Goal: Information Seeking & Learning: Learn about a topic

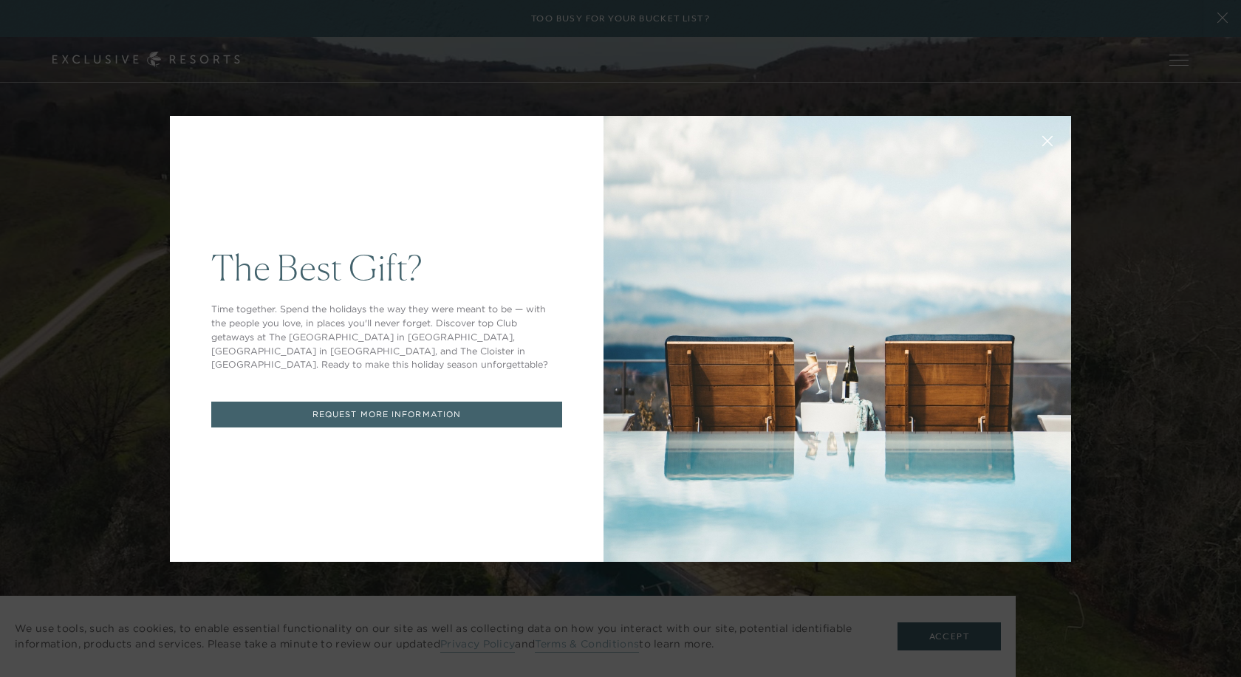
click at [1044, 140] on icon at bounding box center [1047, 140] width 11 height 11
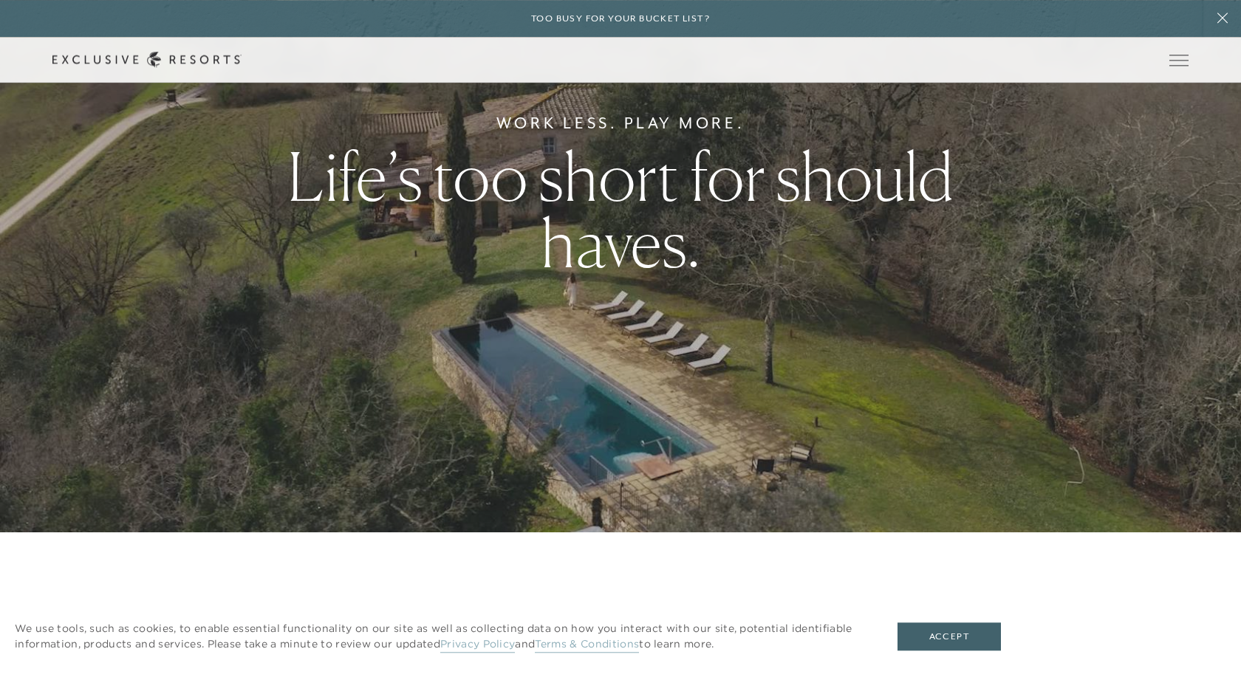
scroll to position [226, 0]
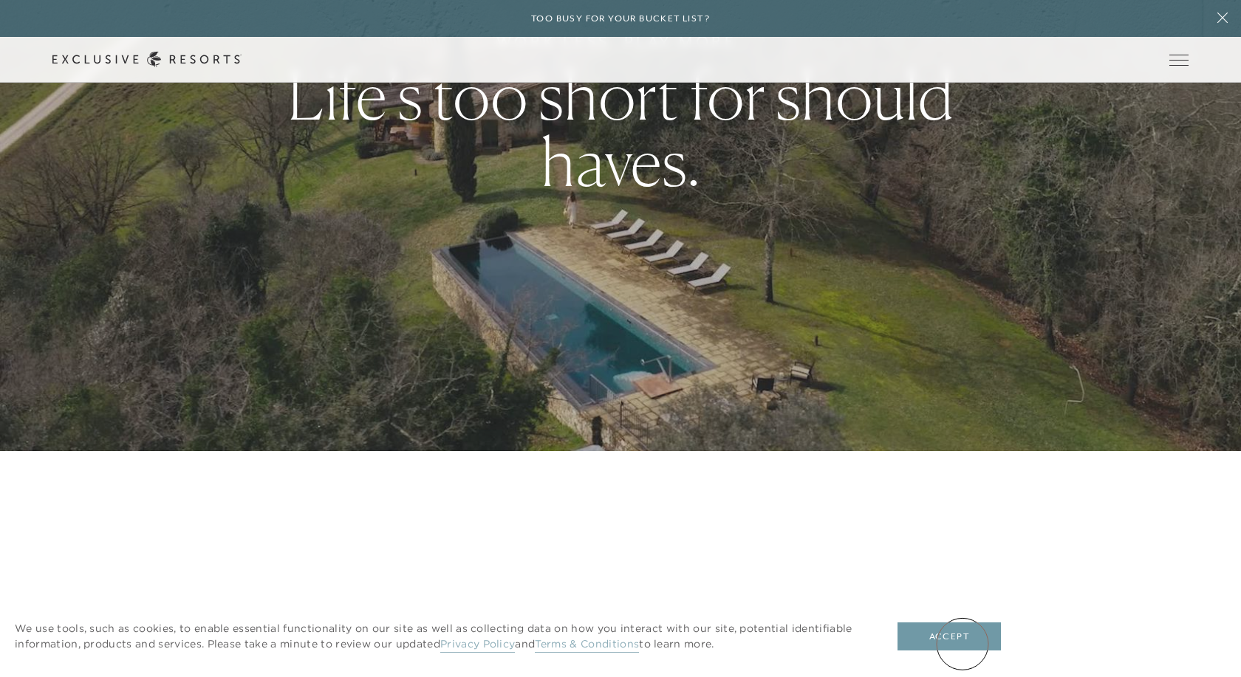
click at [962, 644] on button "Accept" at bounding box center [948, 637] width 103 height 28
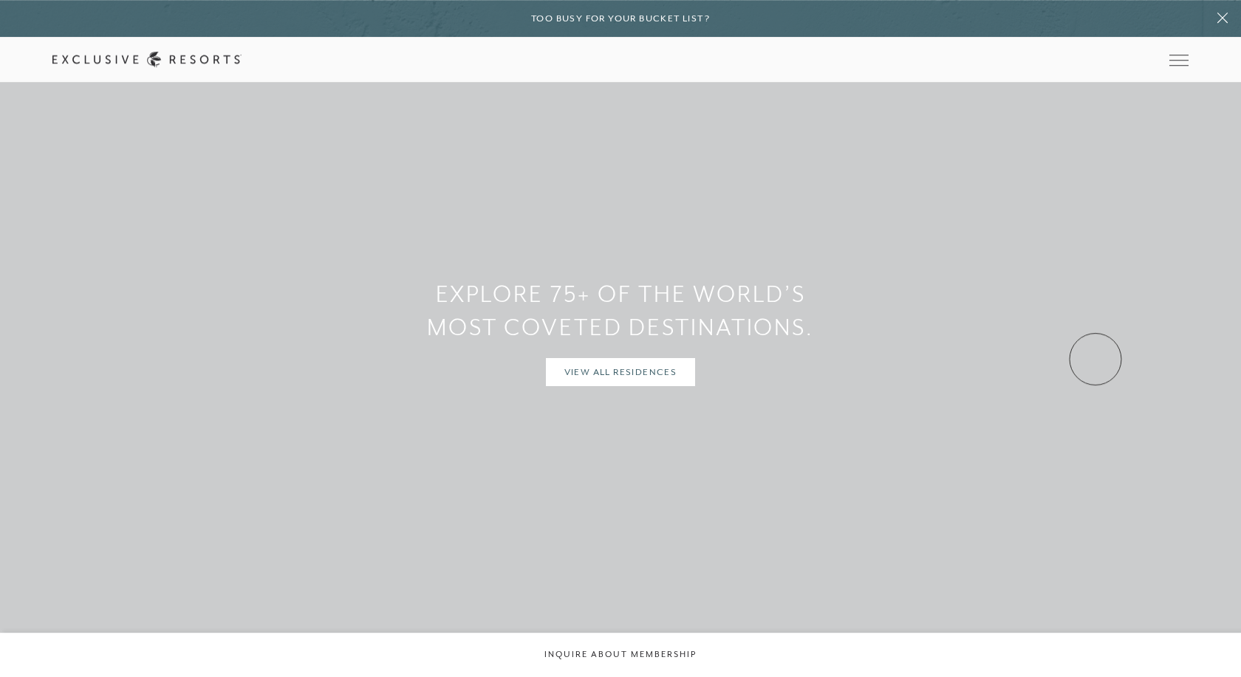
scroll to position [1356, 0]
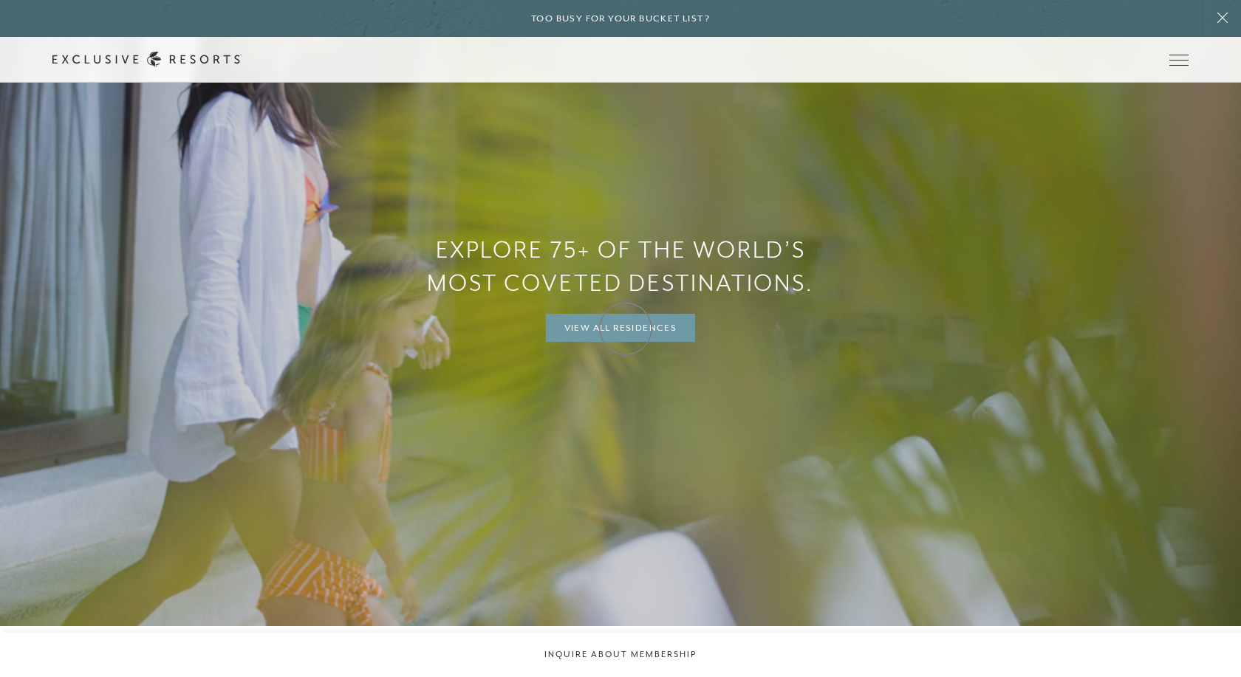
click at [626, 329] on link "View All Residences" at bounding box center [621, 328] width 150 height 28
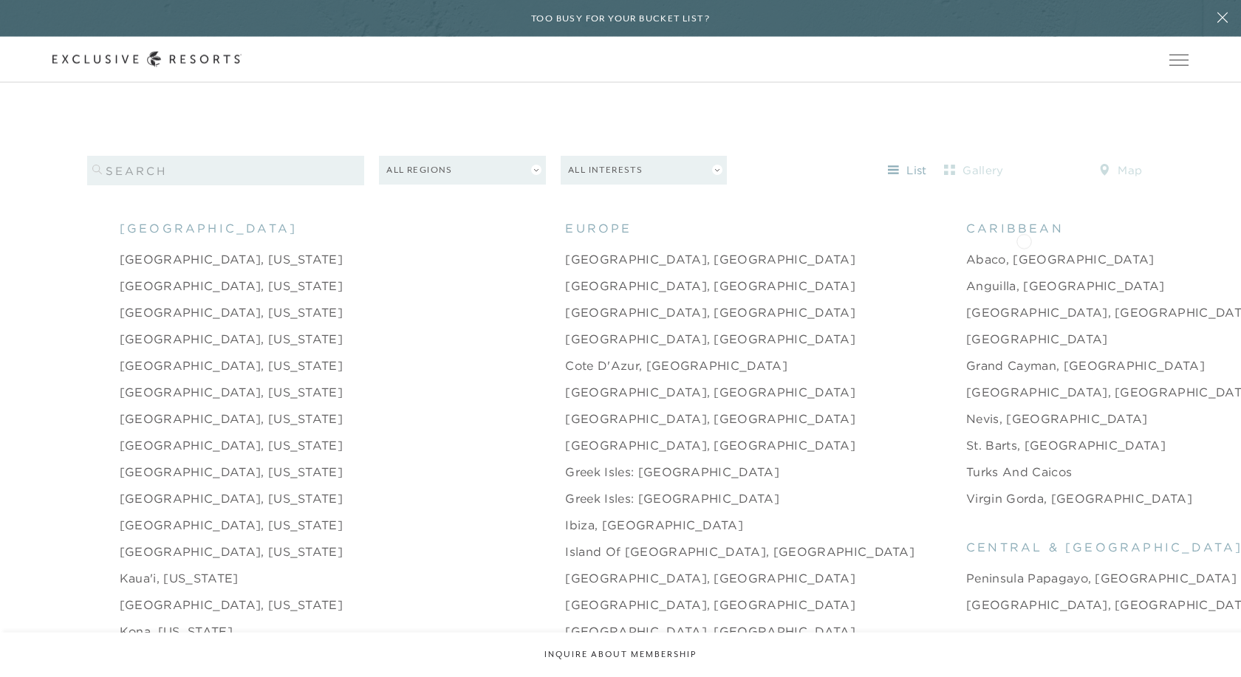
scroll to position [1657, 0]
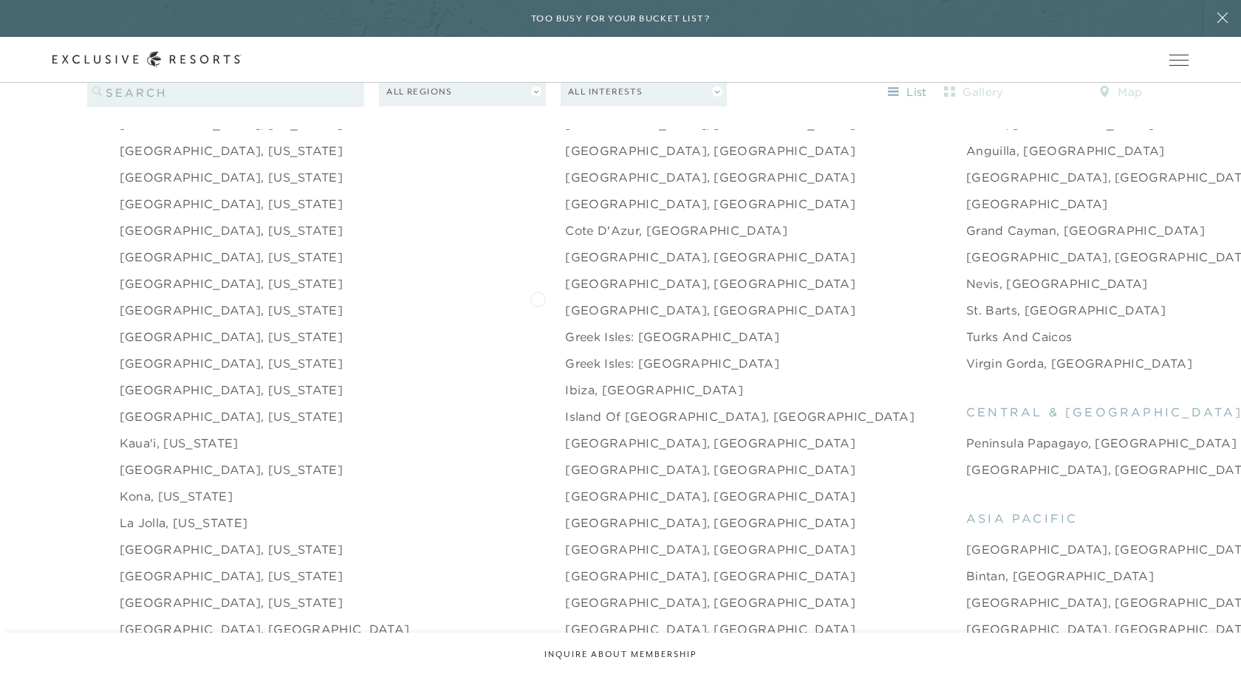
click at [565, 301] on link "[GEOGRAPHIC_DATA], [GEOGRAPHIC_DATA]" at bounding box center [710, 310] width 290 height 18
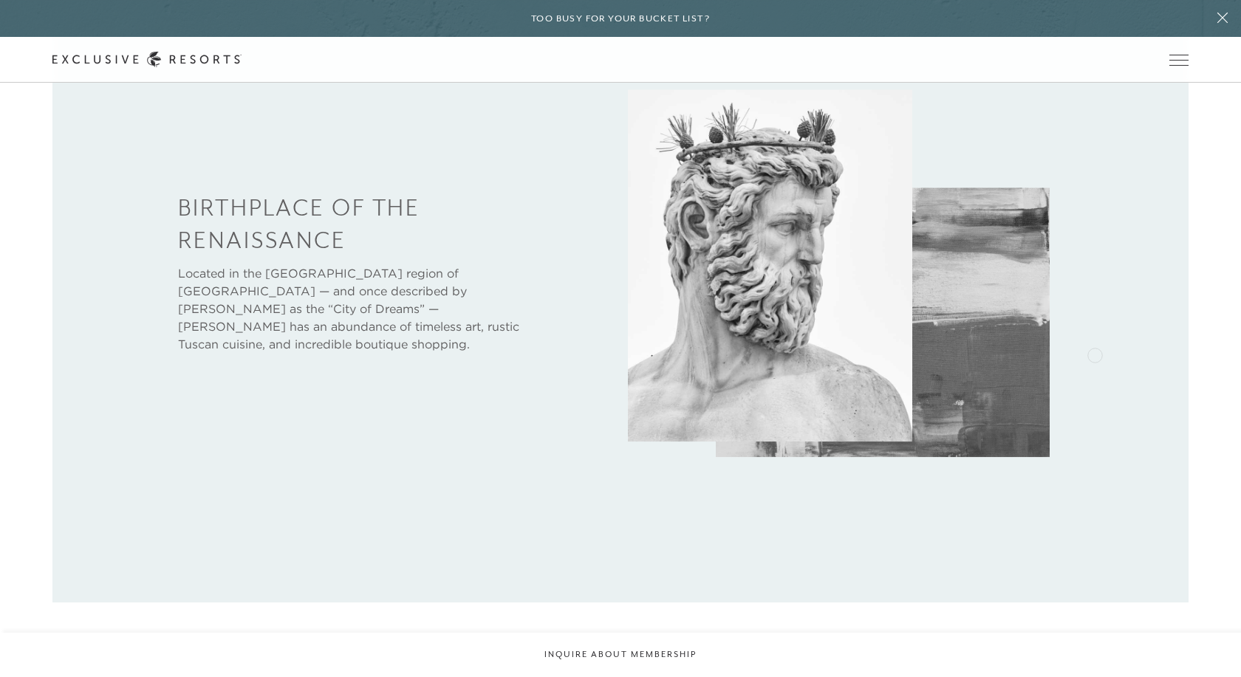
scroll to position [829, 0]
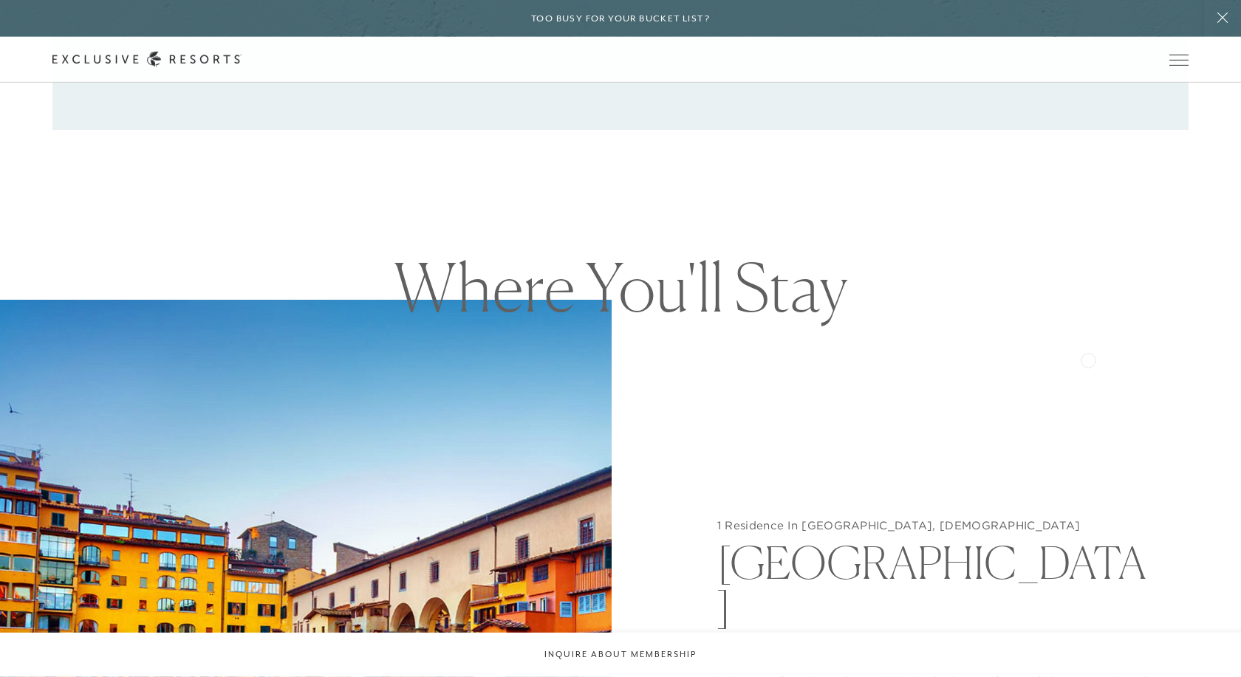
drag, startPoint x: 1088, startPoint y: 359, endPoint x: 1082, endPoint y: 352, distance: 8.9
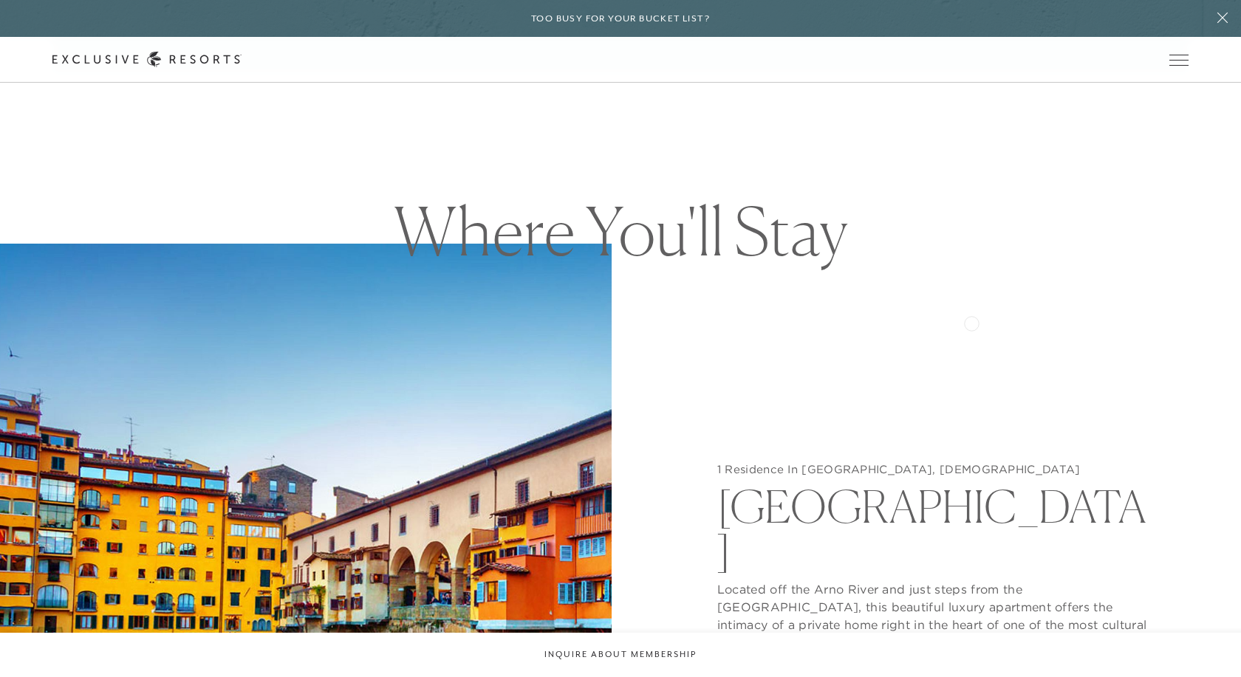
click at [971, 322] on div "1 Residence In [GEOGRAPHIC_DATA], [DEMOGRAPHIC_DATA] [GEOGRAPHIC_DATA] Located …" at bounding box center [935, 582] width 612 height 677
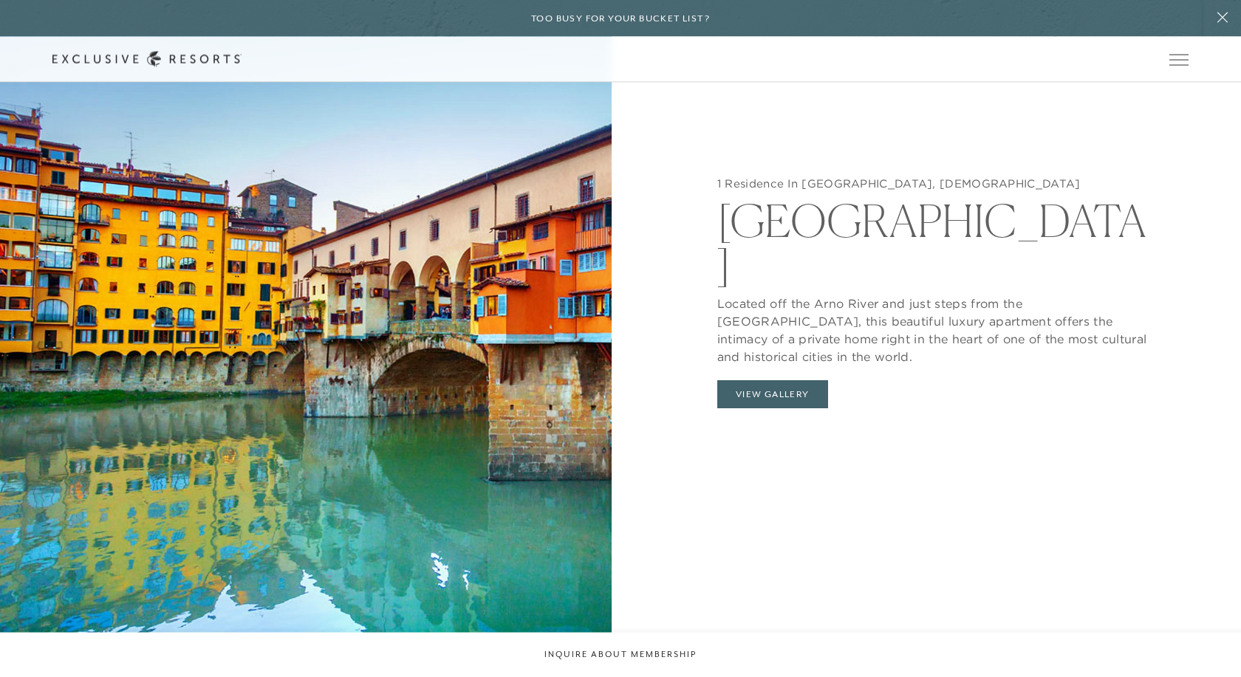
scroll to position [1657, 0]
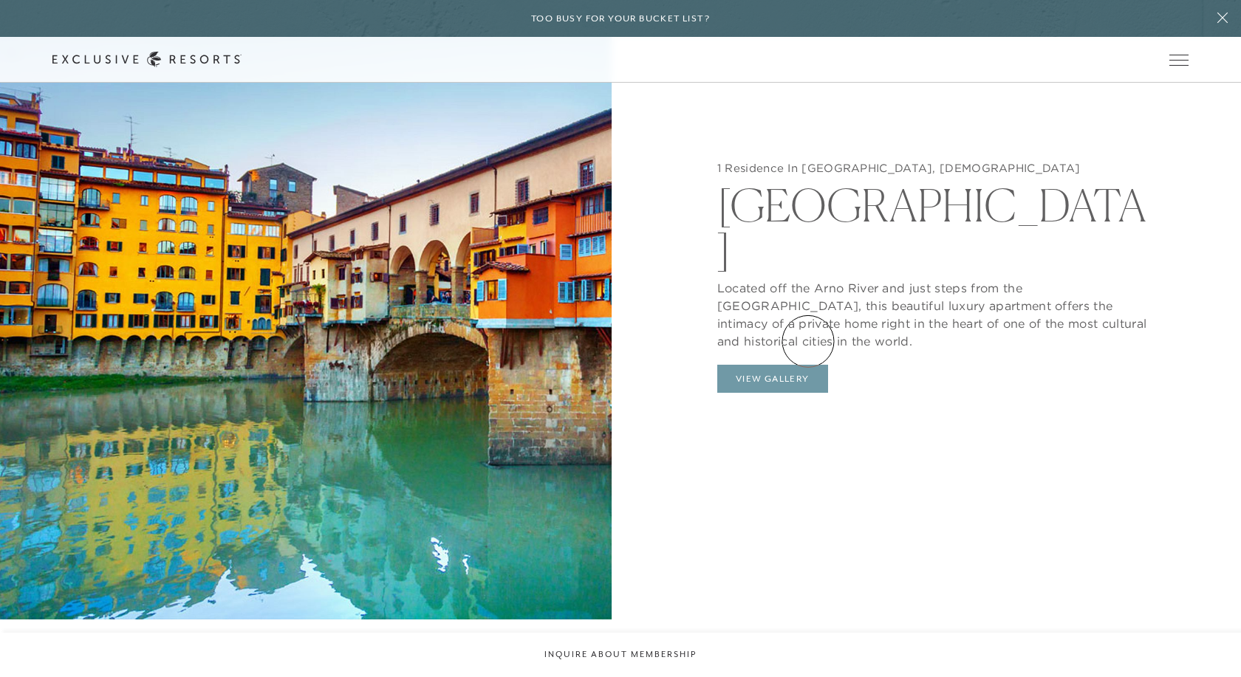
click at [808, 365] on button "View Gallery" at bounding box center [772, 379] width 111 height 28
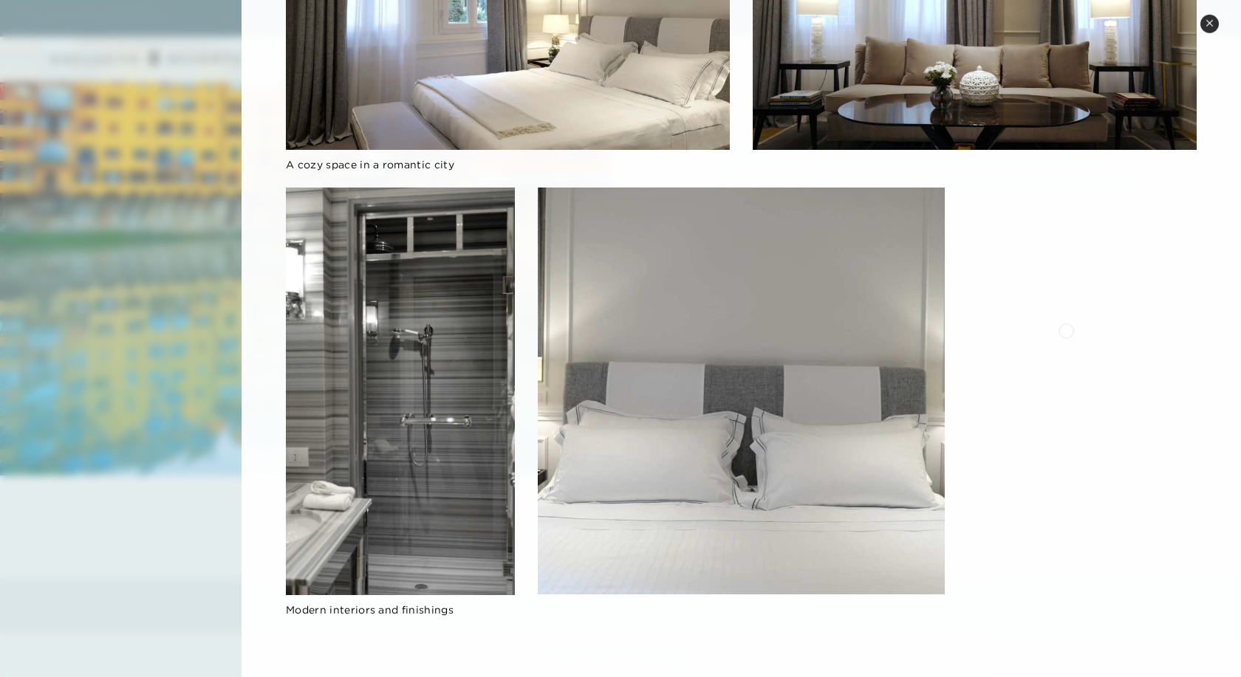
scroll to position [2109, 0]
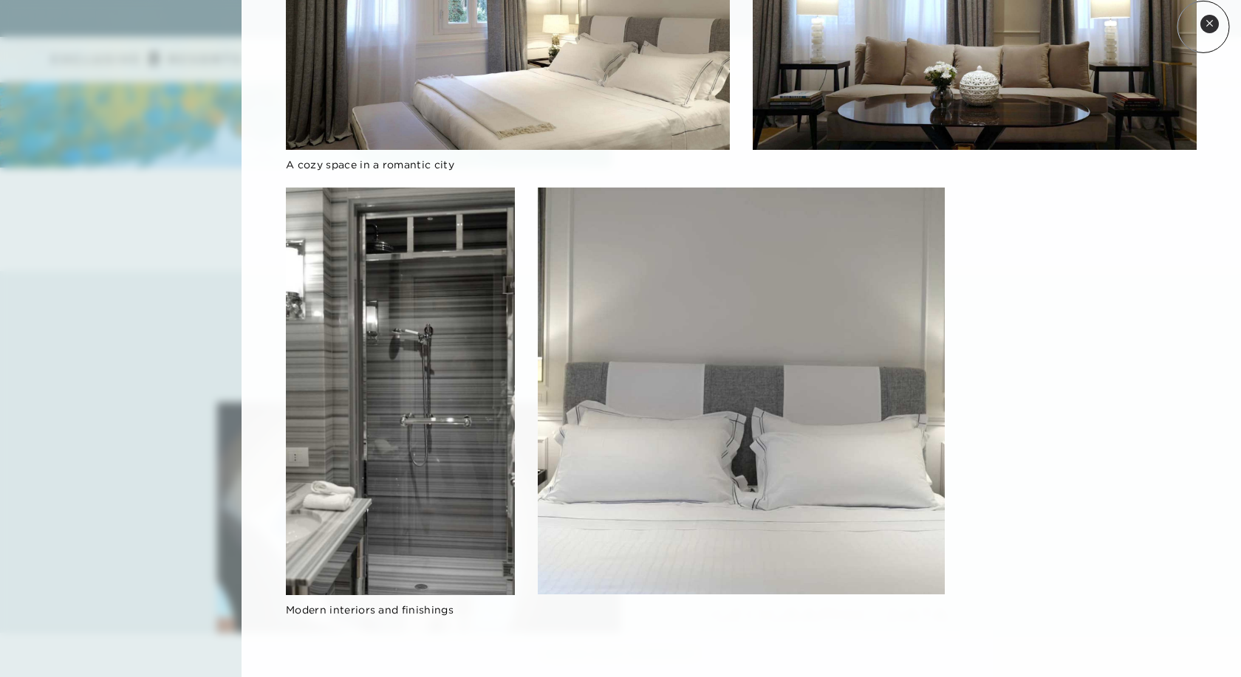
click at [1205, 24] on button "Close quickview" at bounding box center [1209, 24] width 18 height 18
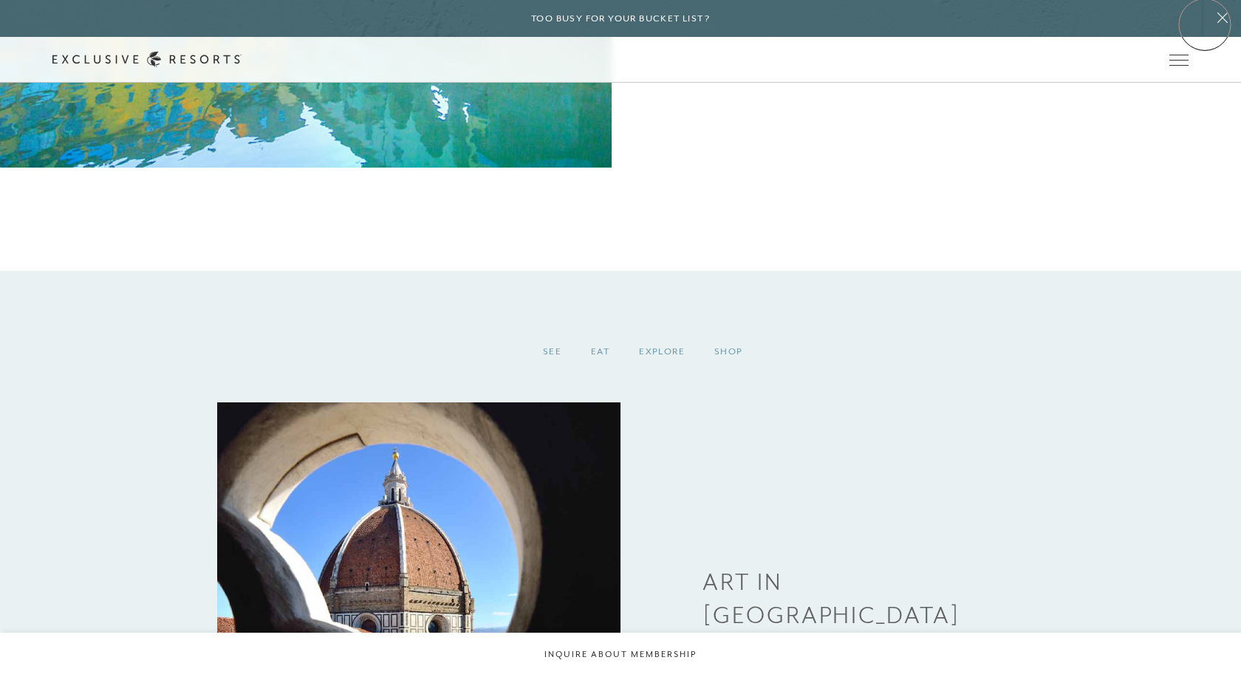
scroll to position [1657, 0]
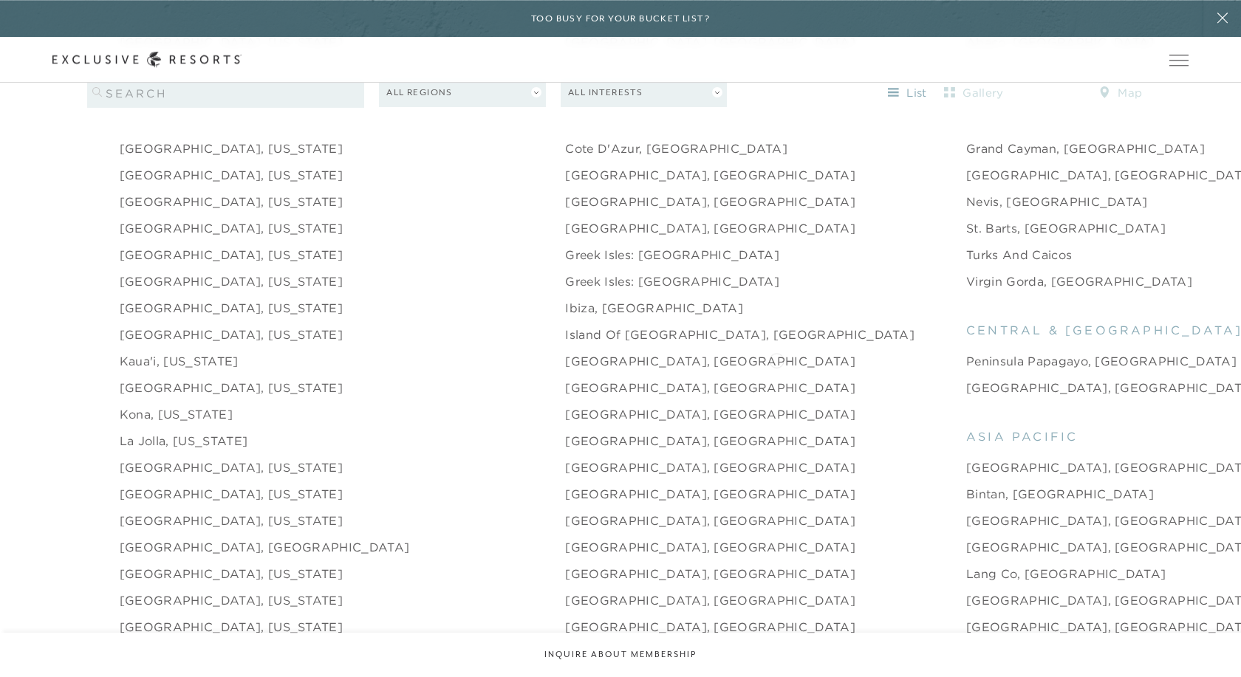
scroll to position [1808, 0]
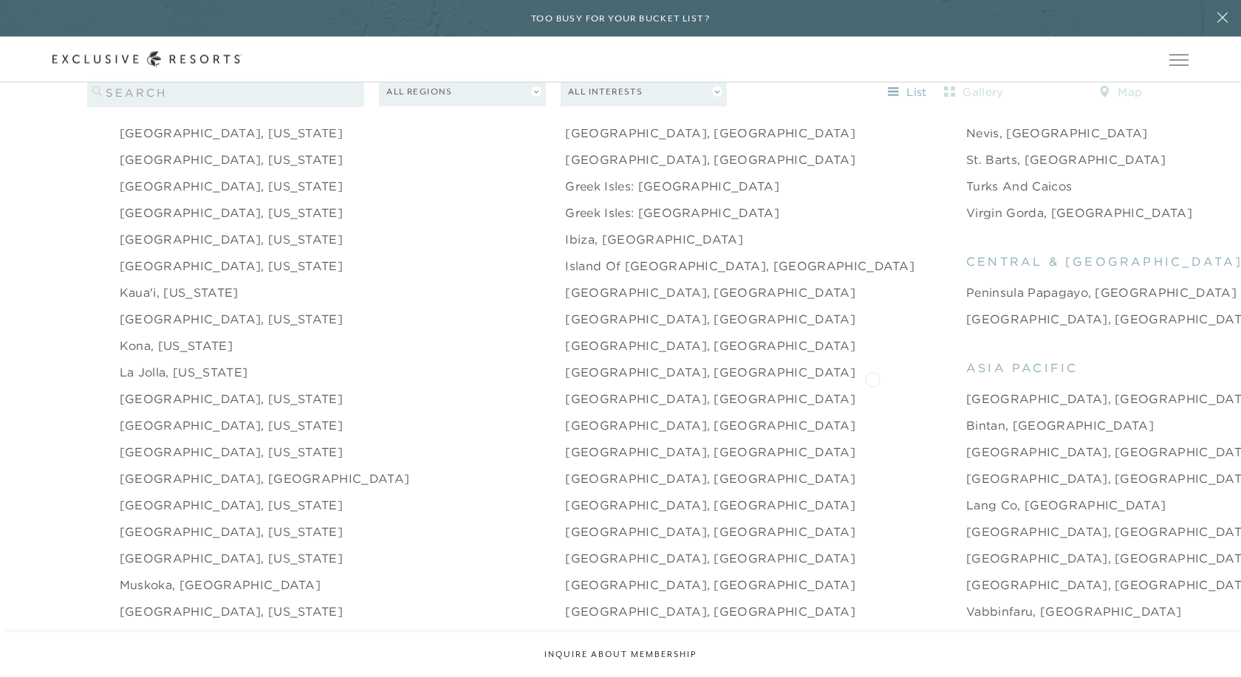
click at [966, 390] on link "[GEOGRAPHIC_DATA], [GEOGRAPHIC_DATA]" at bounding box center [1111, 399] width 290 height 18
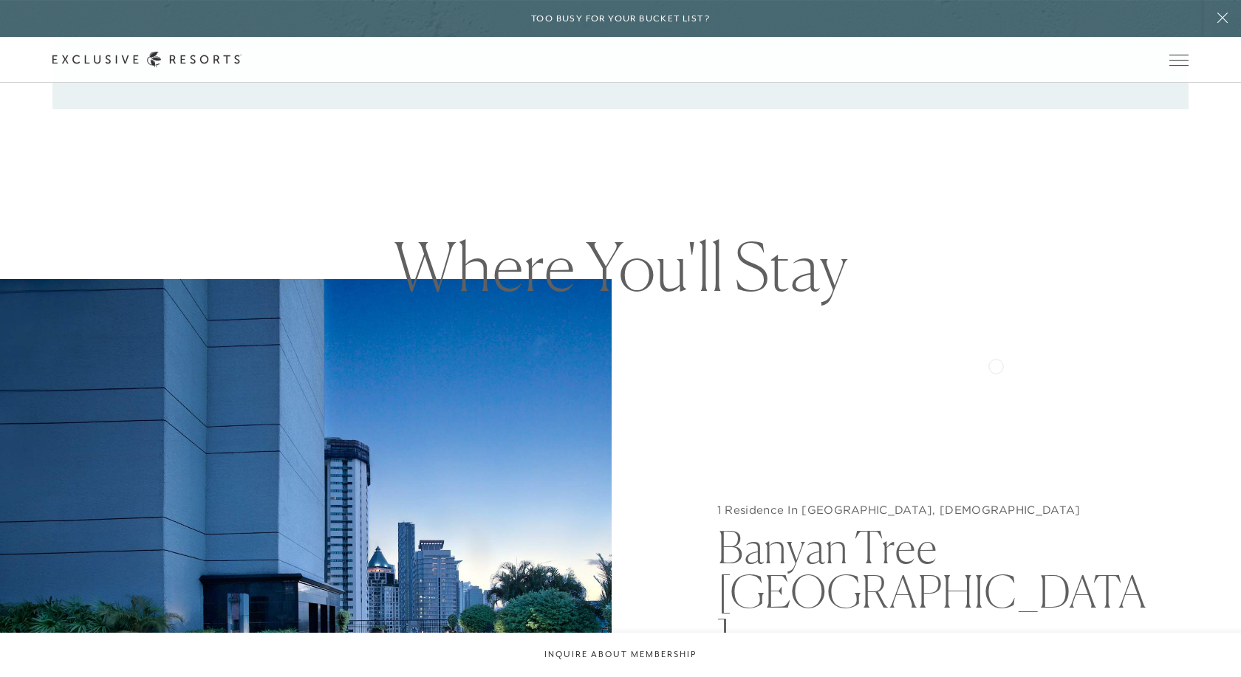
scroll to position [1582, 0]
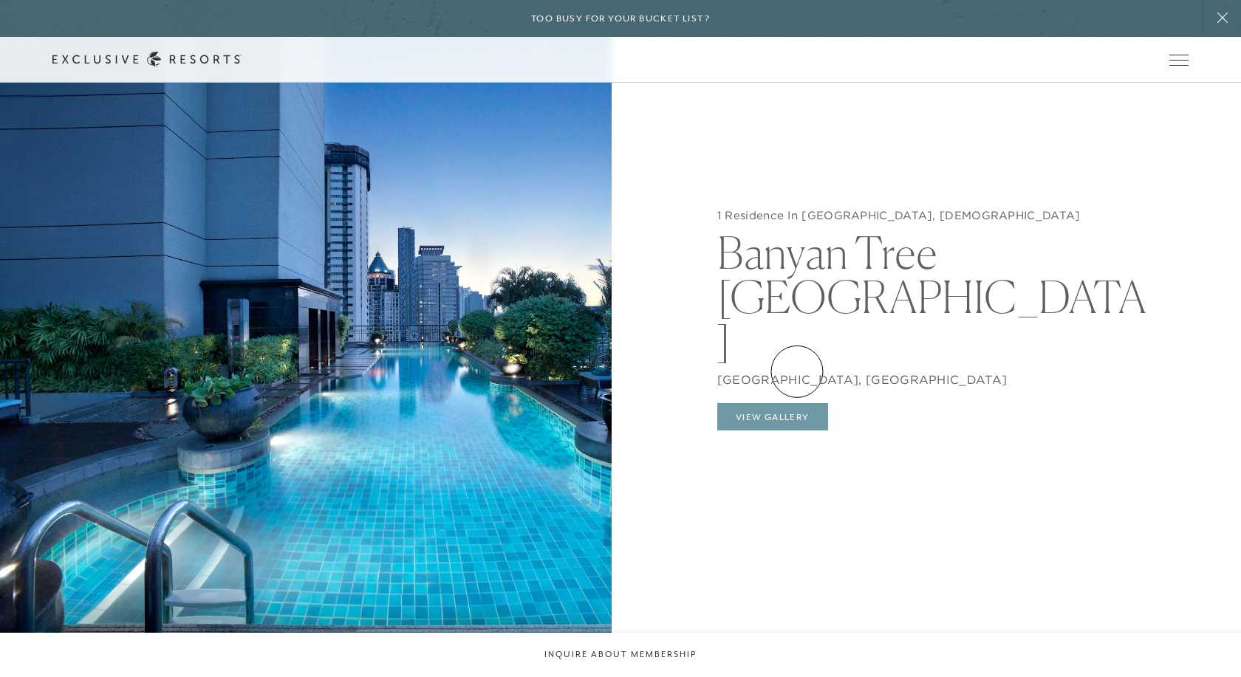
click at [797, 403] on button "View Gallery" at bounding box center [772, 417] width 111 height 28
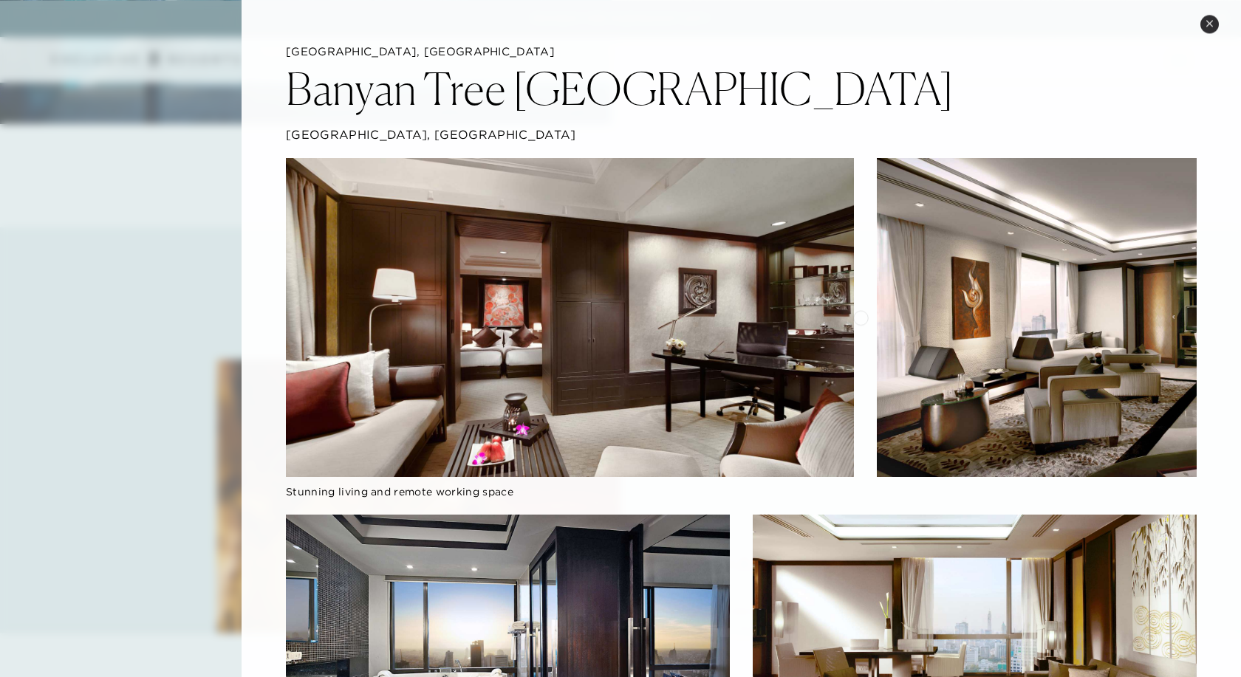
scroll to position [2034, 0]
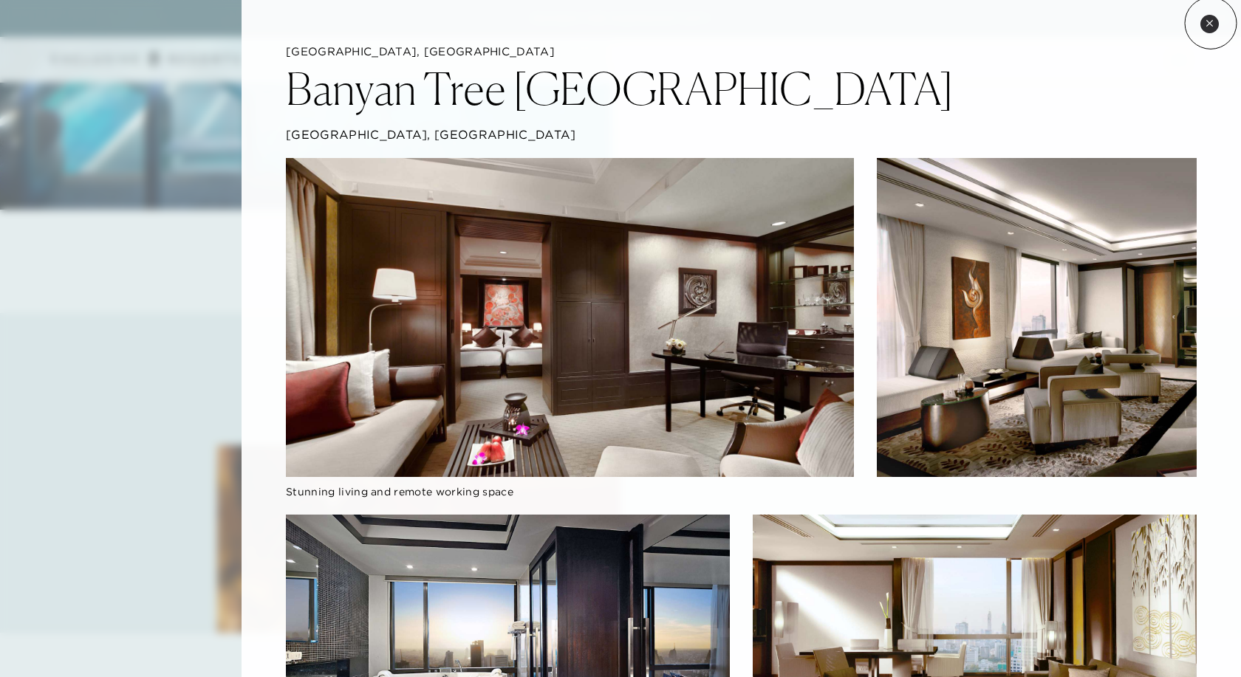
click at [1211, 22] on icon at bounding box center [1209, 23] width 8 height 8
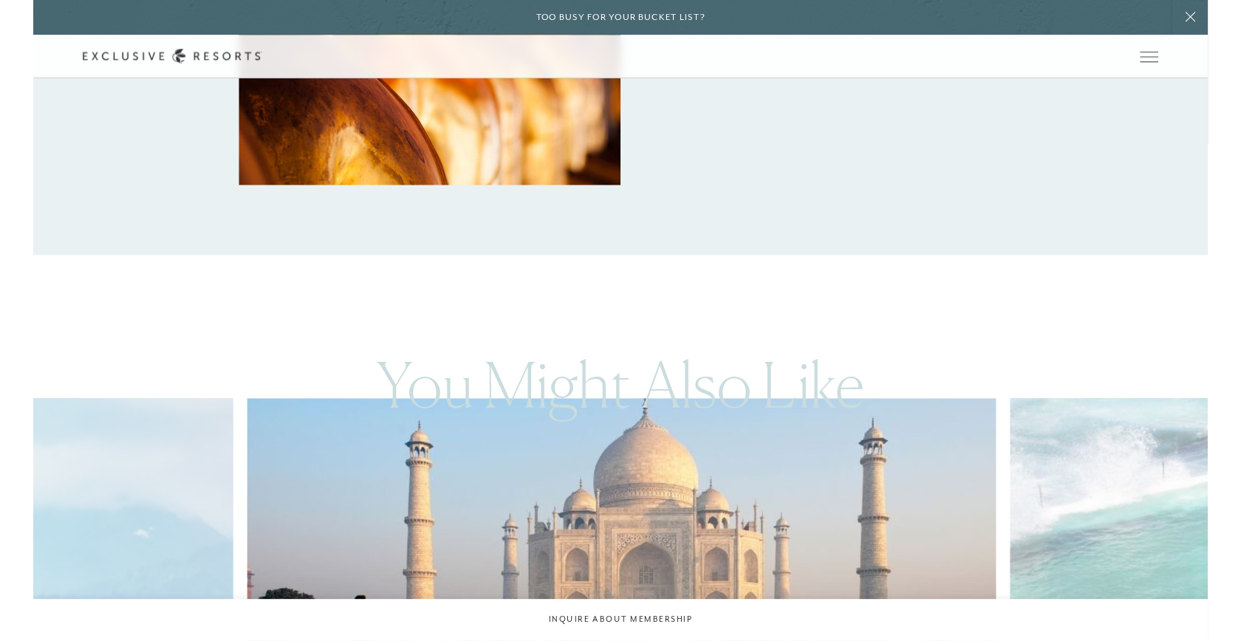
scroll to position [2749, 0]
